Goal: Task Accomplishment & Management: Manage account settings

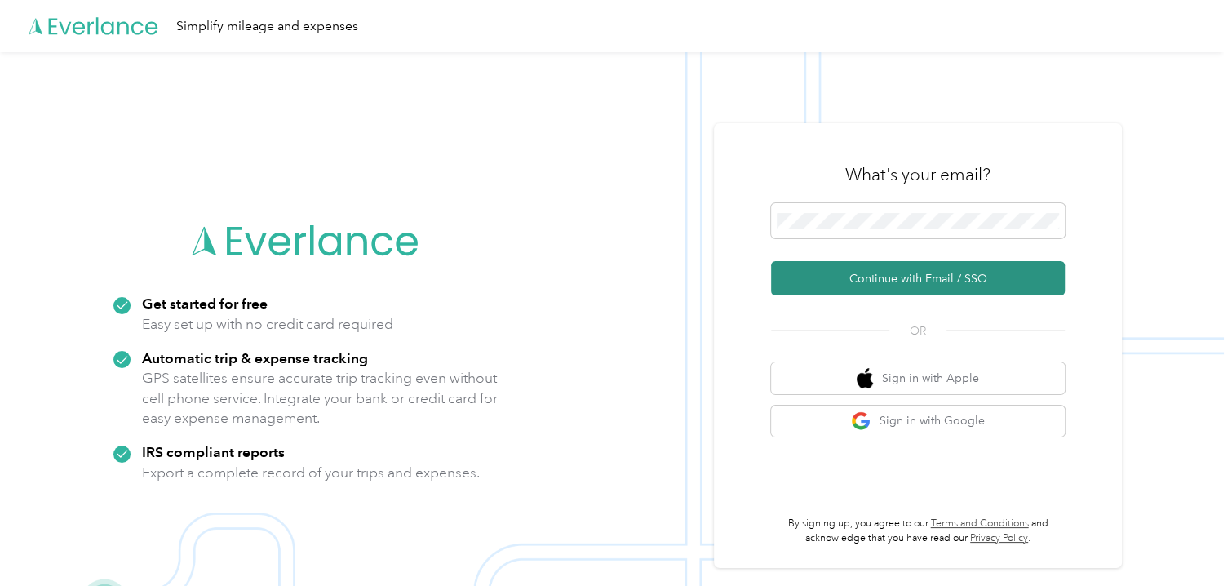
click at [947, 273] on button "Continue with Email / SSO" at bounding box center [918, 278] width 294 height 34
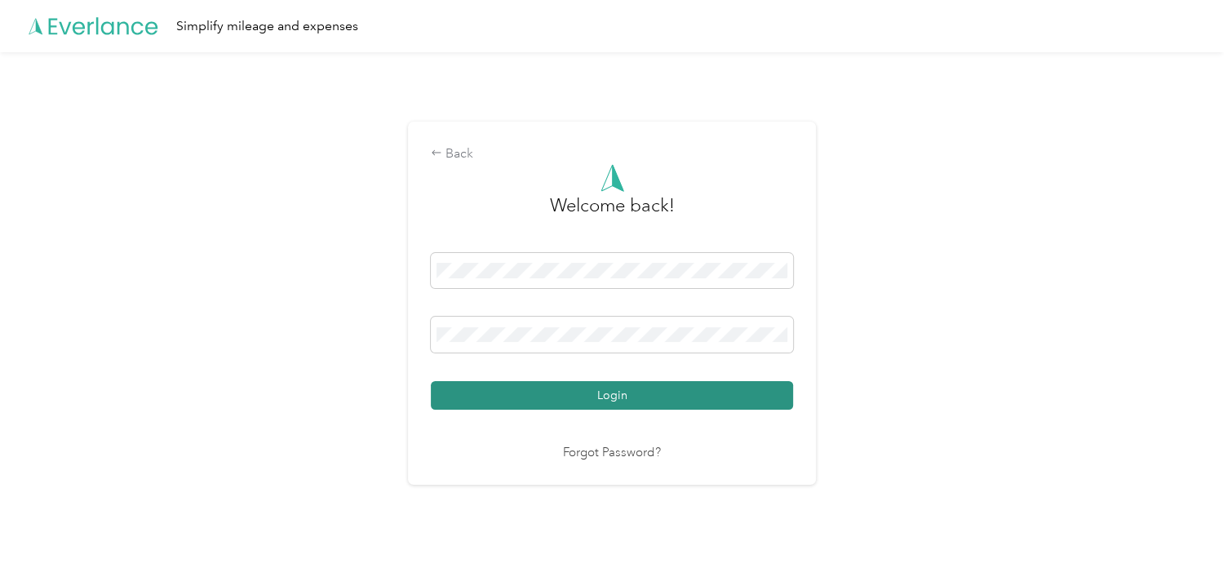
click at [619, 395] on button "Login" at bounding box center [612, 395] width 362 height 29
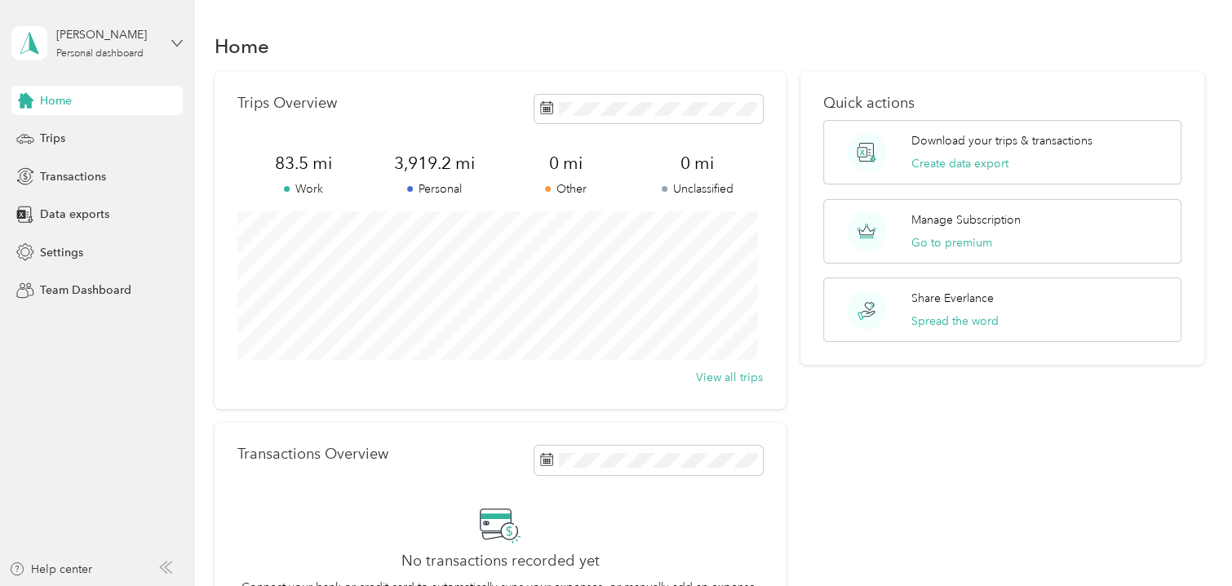
click at [174, 38] on icon at bounding box center [176, 43] width 11 height 11
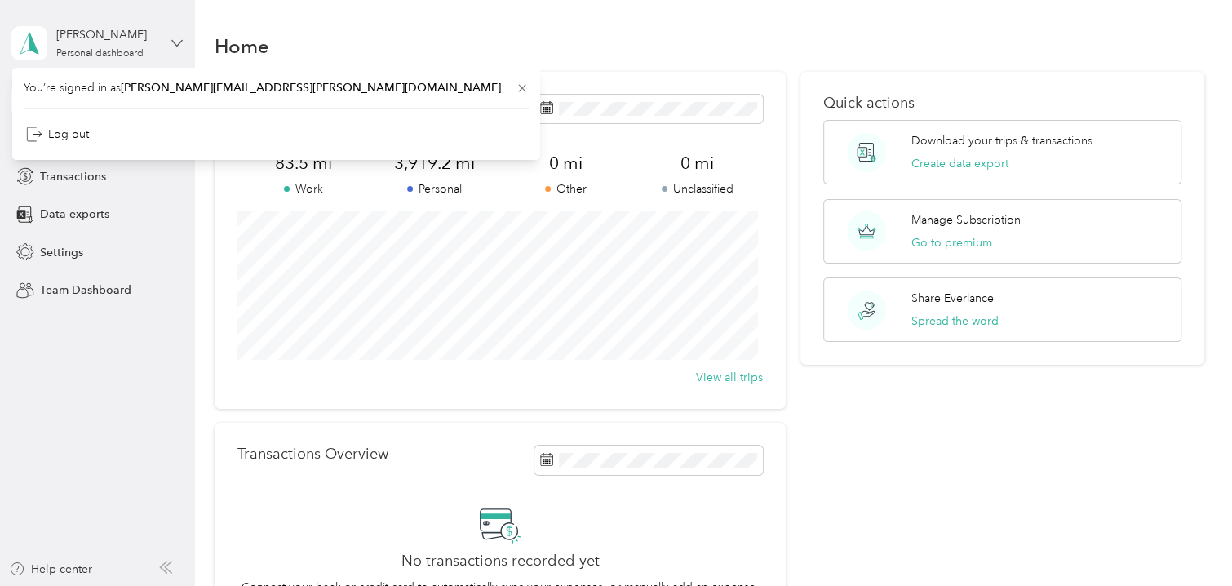
click at [174, 38] on icon at bounding box center [176, 43] width 11 height 11
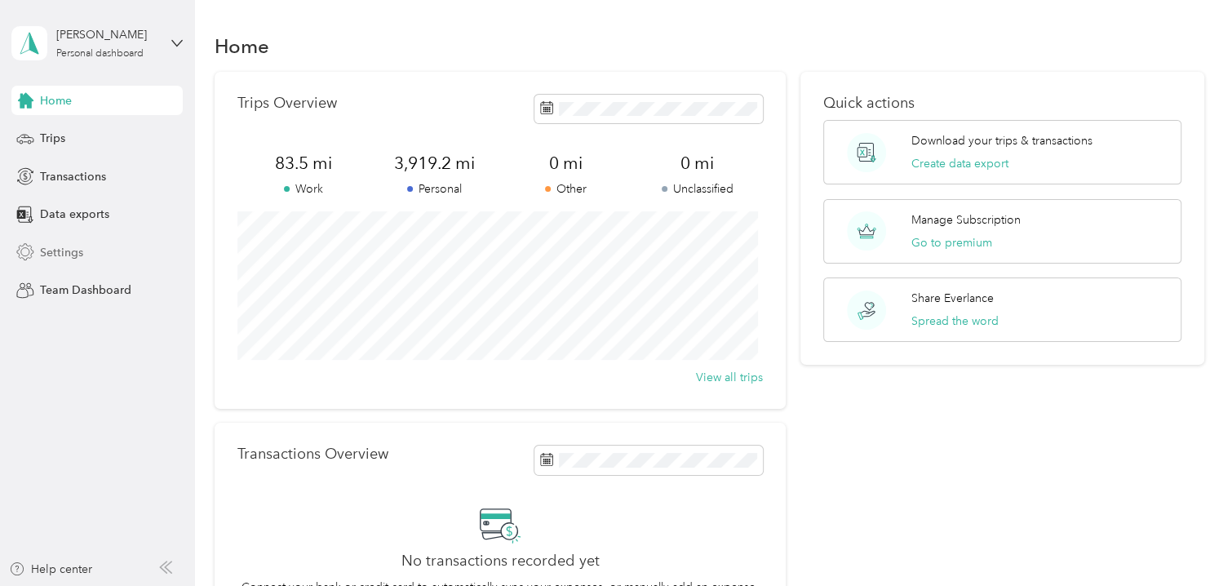
click at [57, 246] on span "Settings" at bounding box center [61, 252] width 43 height 17
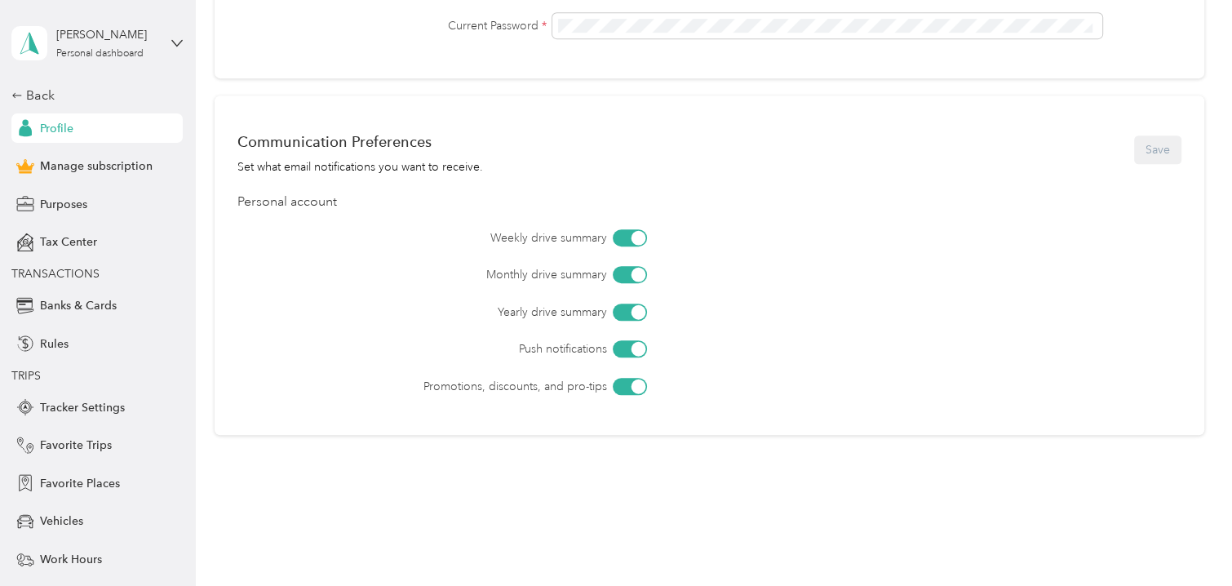
scroll to position [664, 0]
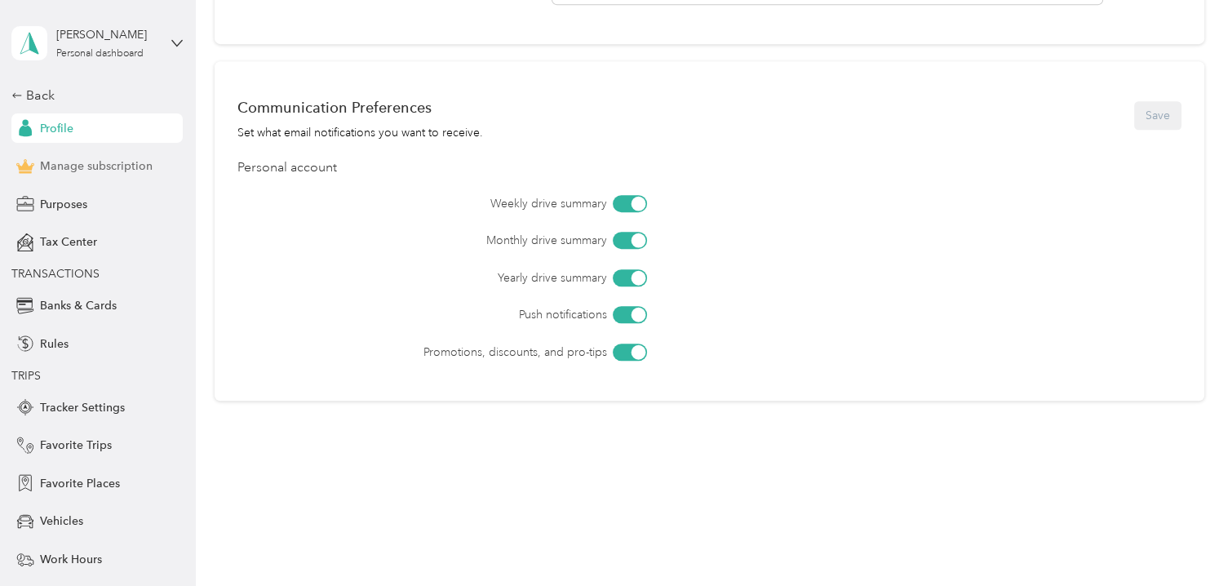
click at [102, 163] on span "Manage subscription" at bounding box center [96, 166] width 113 height 17
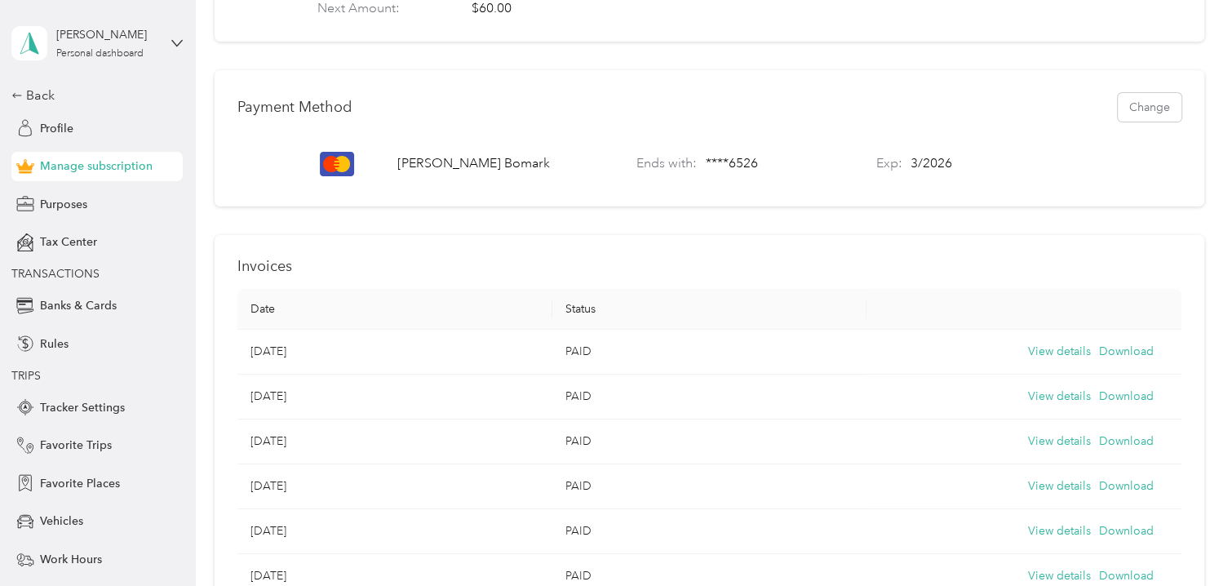
scroll to position [429, 0]
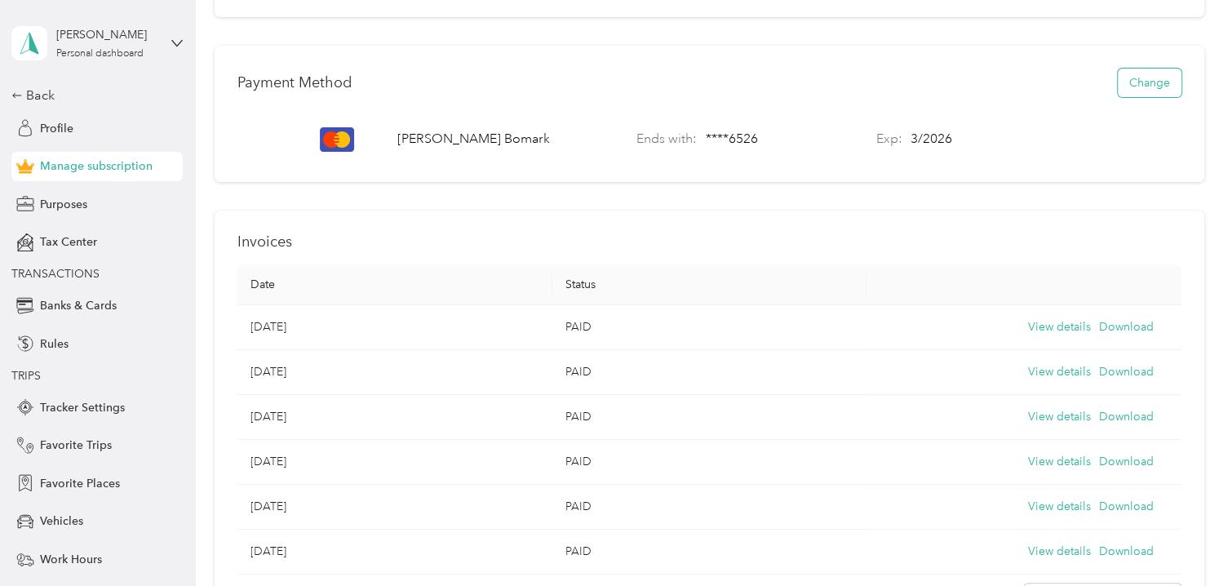
click at [1035, 92] on button "Change" at bounding box center [1150, 83] width 64 height 29
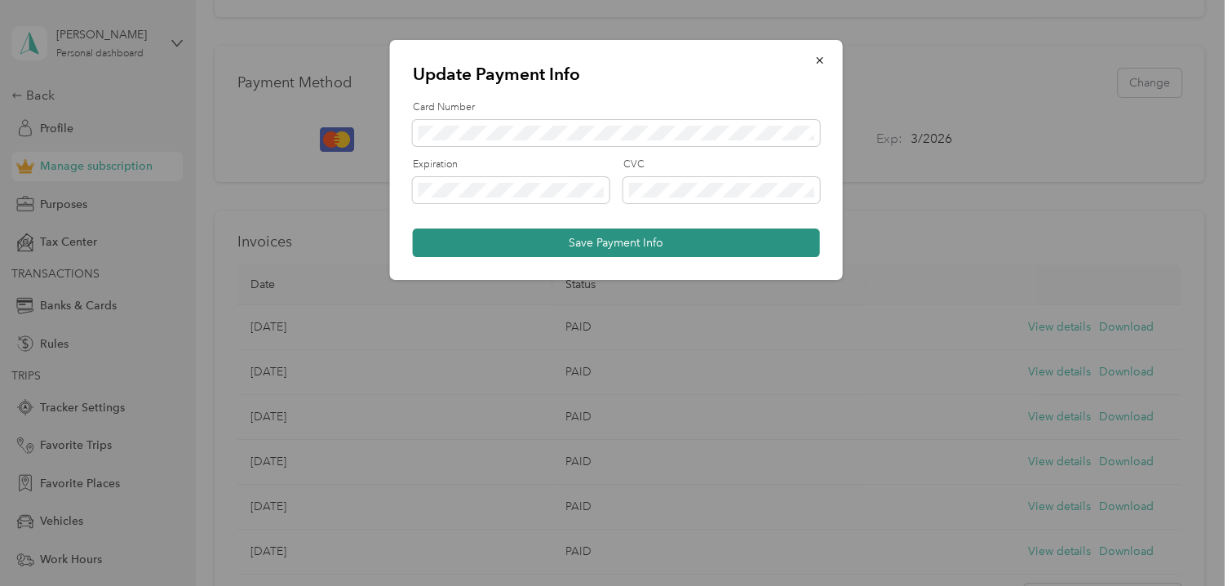
click at [611, 236] on button "Save Payment Info" at bounding box center [616, 243] width 407 height 29
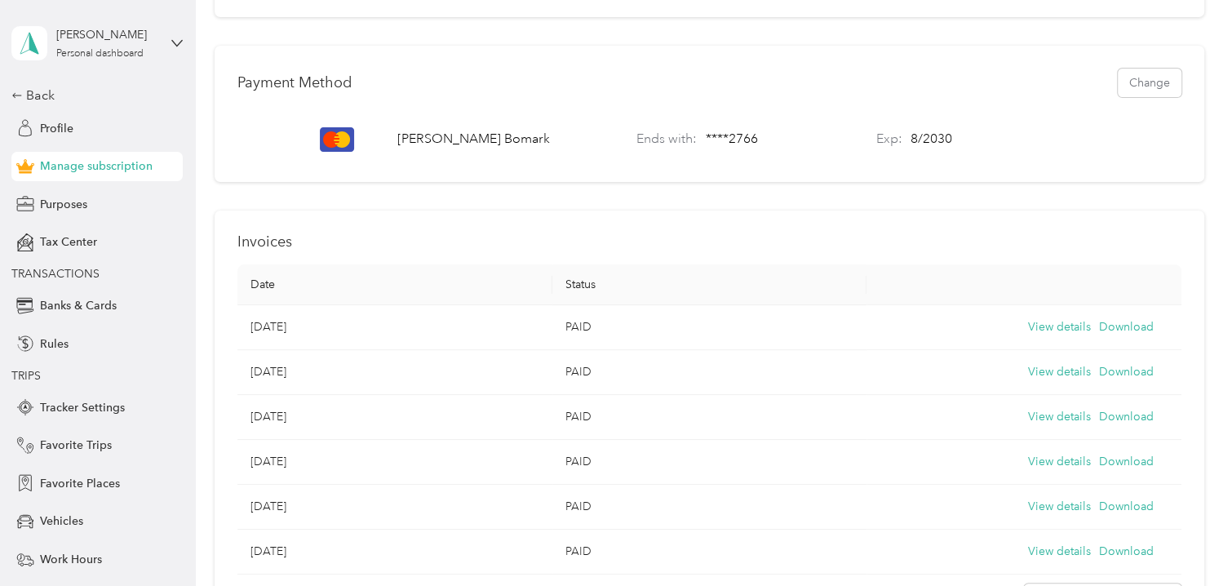
click at [164, 41] on div "[PERSON_NAME] Personal dashboard" at bounding box center [96, 43] width 171 height 57
click at [63, 138] on div "Log out" at bounding box center [268, 134] width 505 height 29
